Goal: Find specific page/section: Find specific page/section

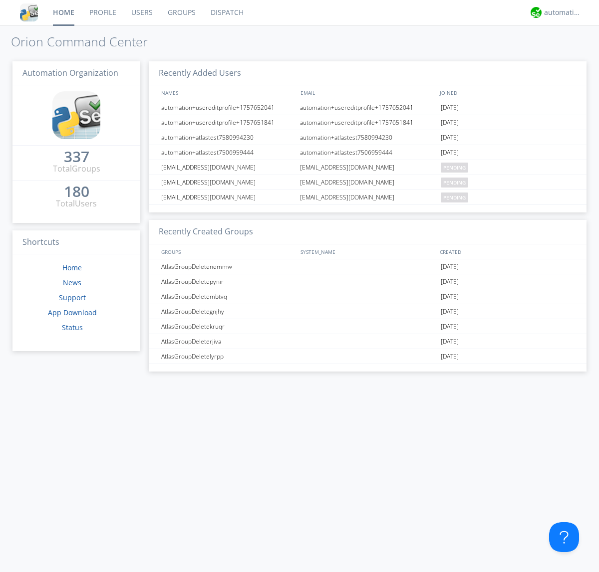
click at [226, 12] on link "Dispatch" at bounding box center [227, 12] width 48 height 25
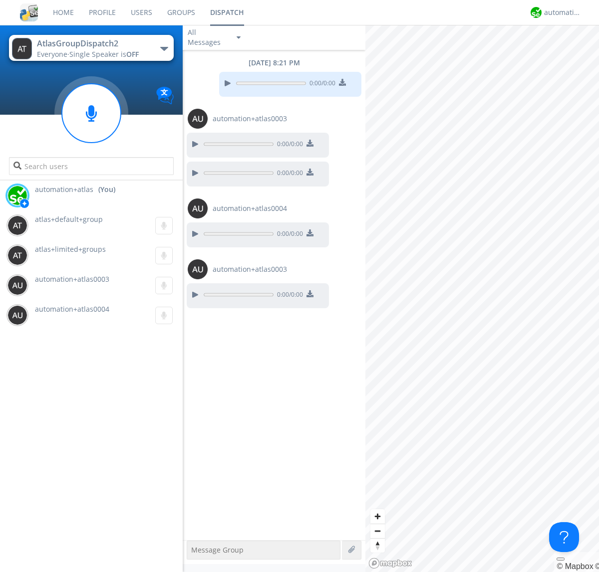
click at [164, 48] on div "button" at bounding box center [164, 49] width 8 height 4
click at [0, 0] on span "AtlasGroupDispatch" at bounding box center [0, 0] width 0 height 0
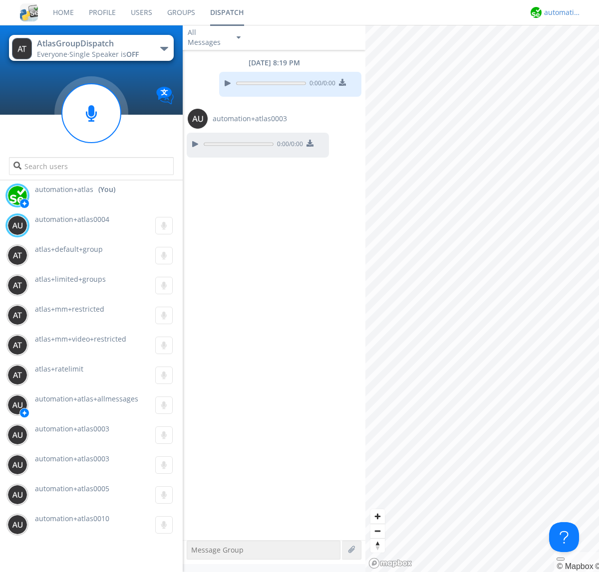
click at [560, 12] on div "automation+atlas" at bounding box center [562, 12] width 37 height 10
